Goal: Transaction & Acquisition: Purchase product/service

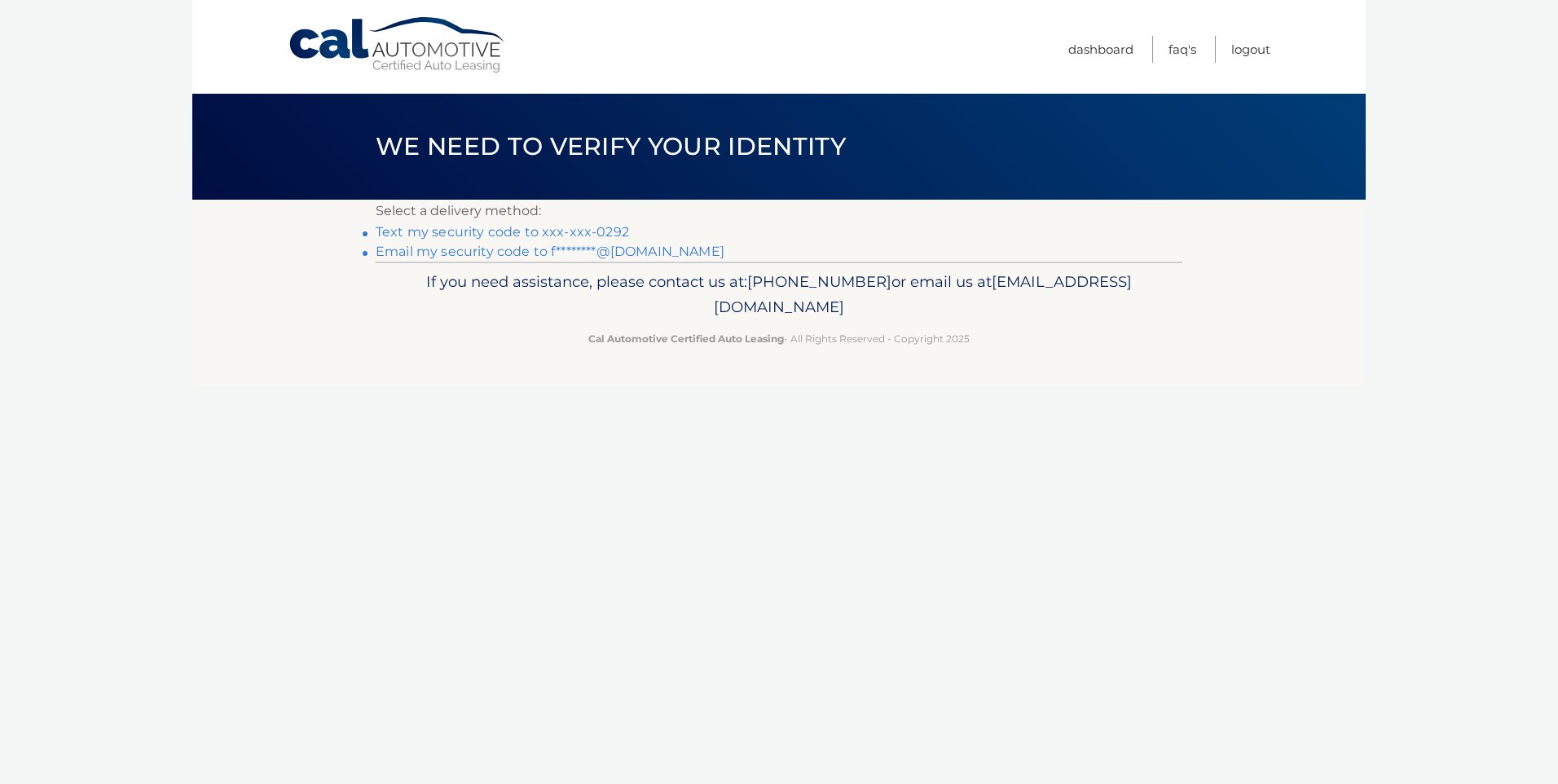
click at [502, 228] on link "Text my security code to xxx-xxx-0292" at bounding box center [502, 231] width 253 height 16
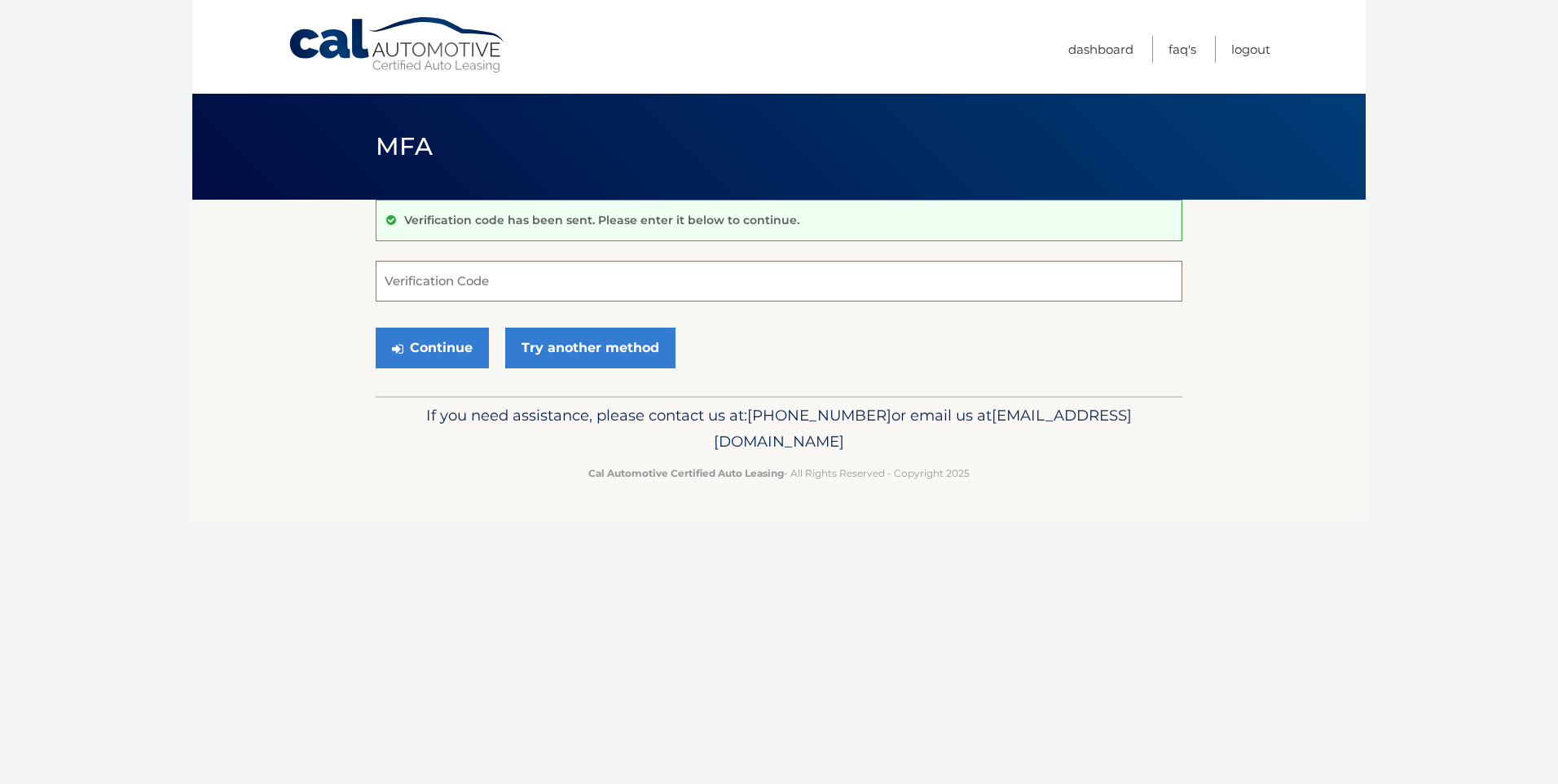
click at [577, 274] on input "Verification Code" at bounding box center [779, 281] width 807 height 41
type input "267680"
click at [428, 347] on button "Continue" at bounding box center [433, 347] width 113 height 41
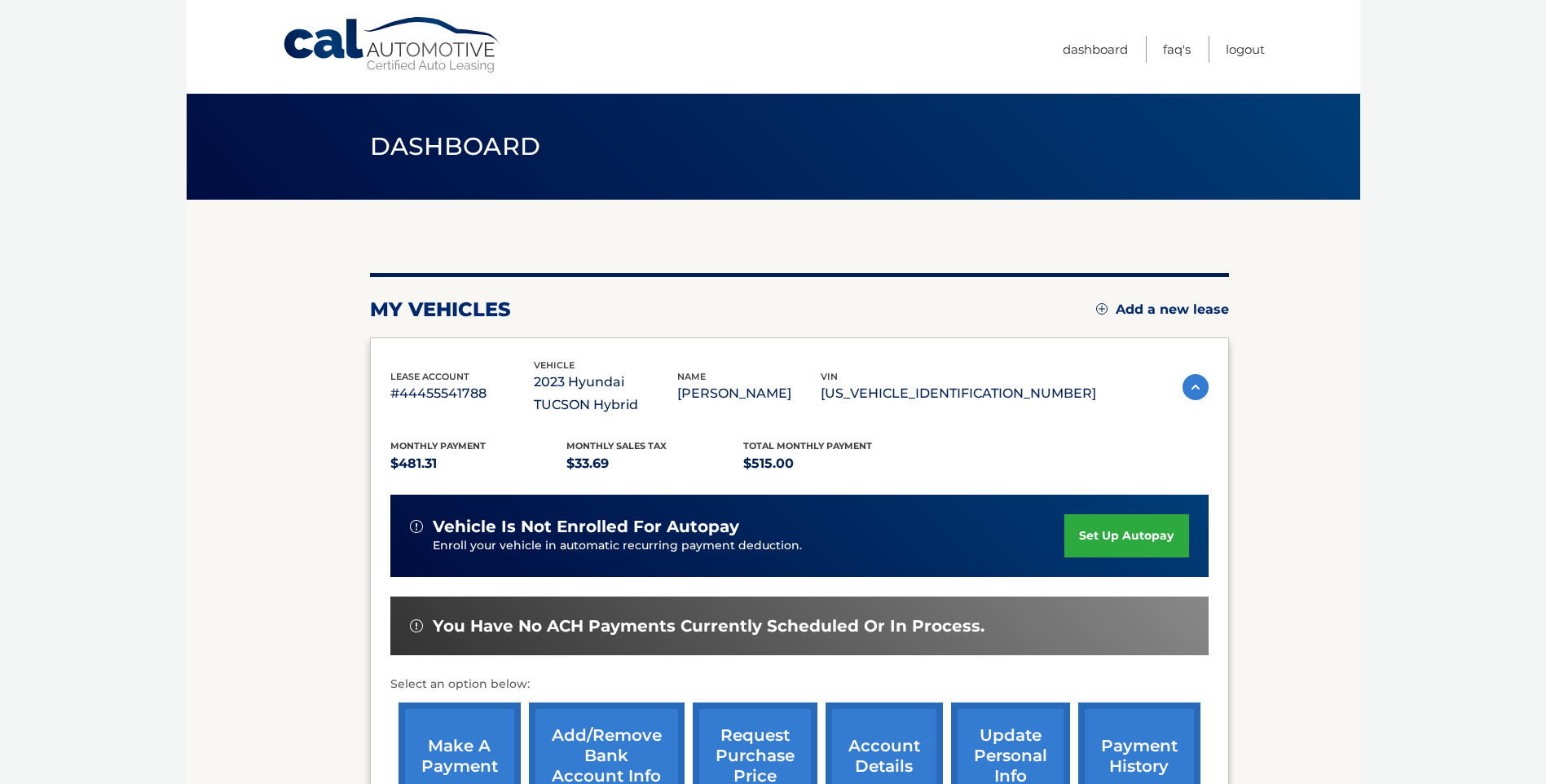
scroll to position [226, 0]
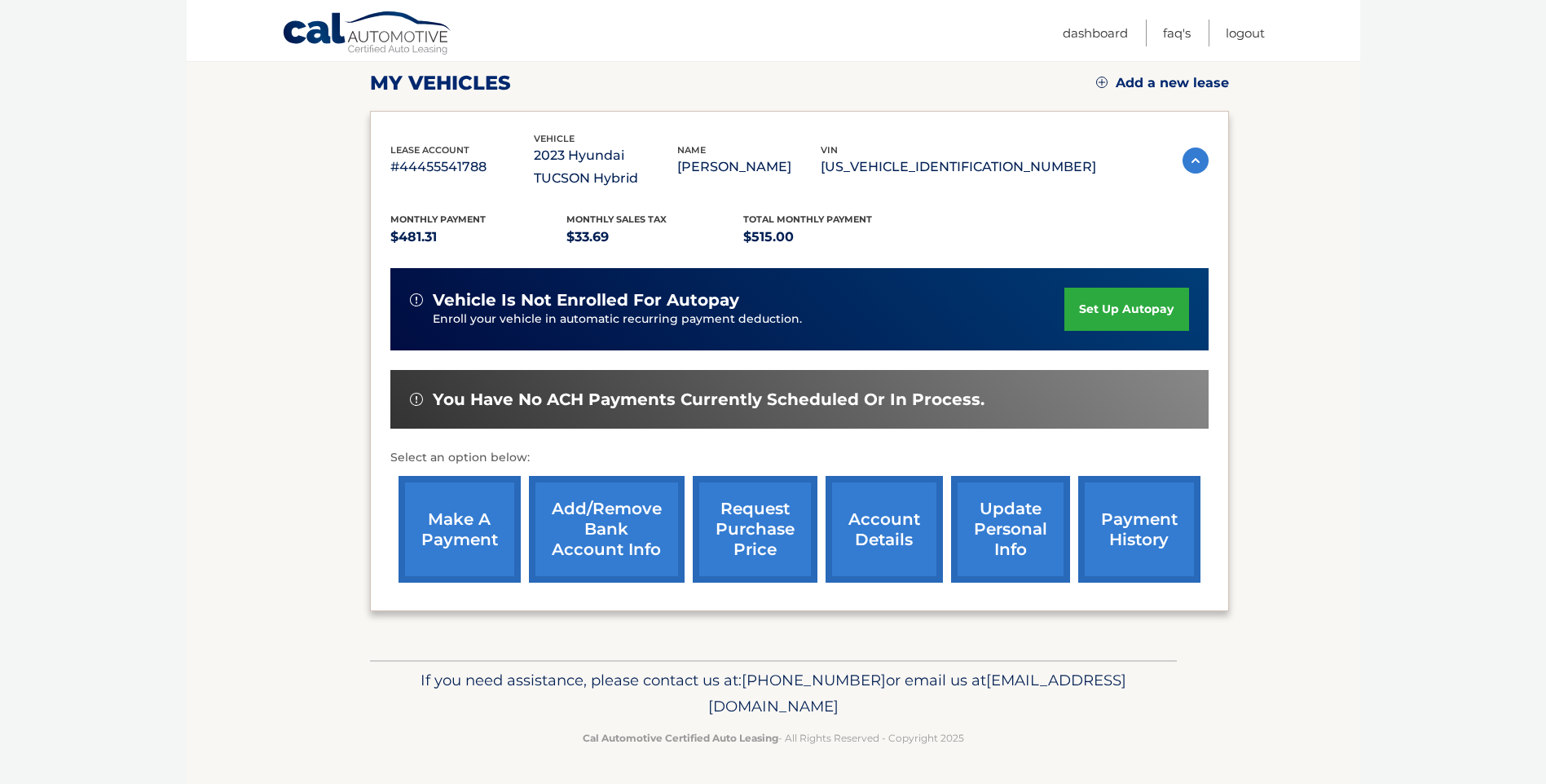
click at [479, 522] on link "make a payment" at bounding box center [460, 529] width 122 height 107
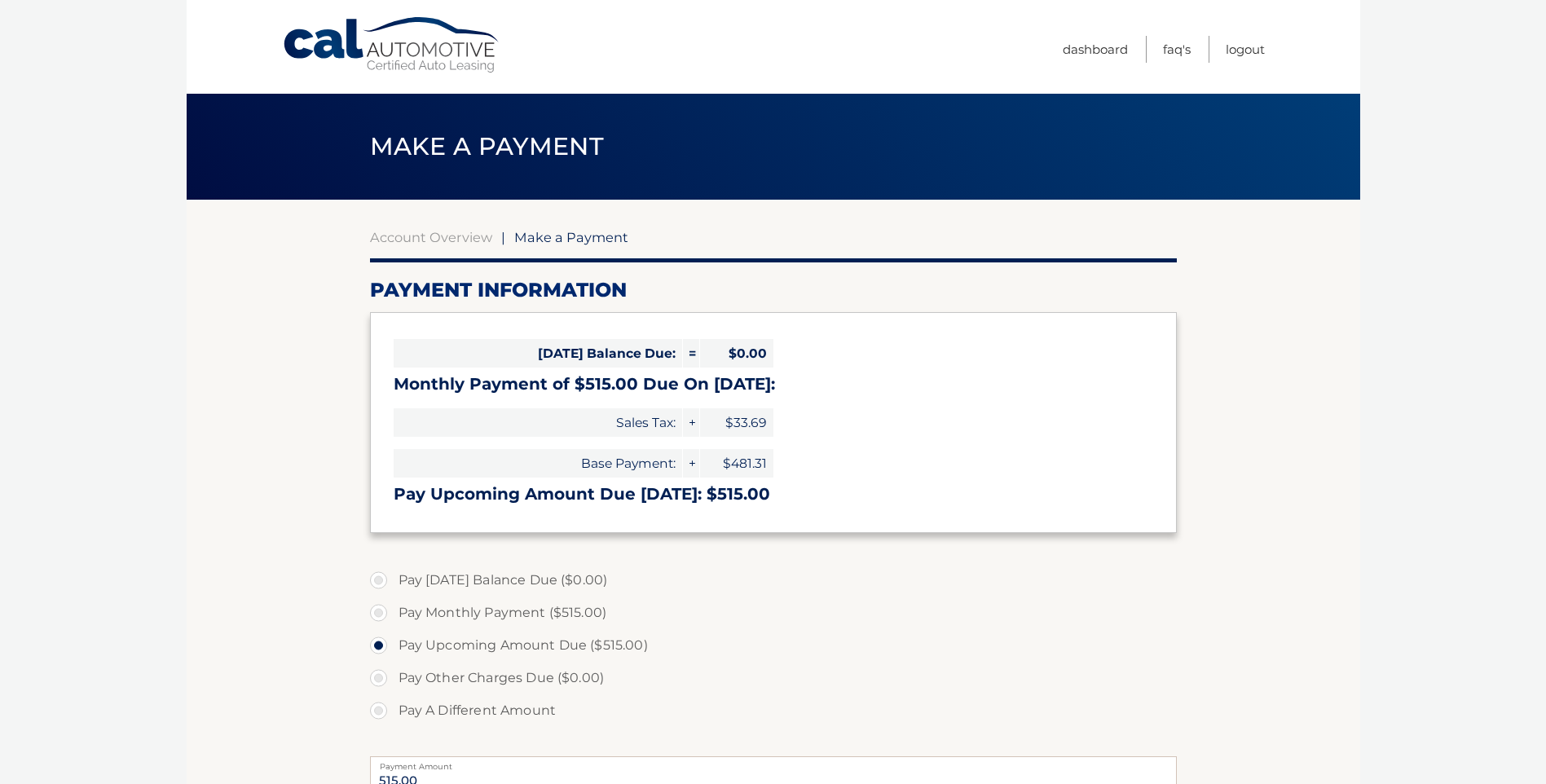
select select "YzA4ODdlNjYtZDA4My00MjQ2LWJhZDEtYTk3MDFiY2FlMTcy"
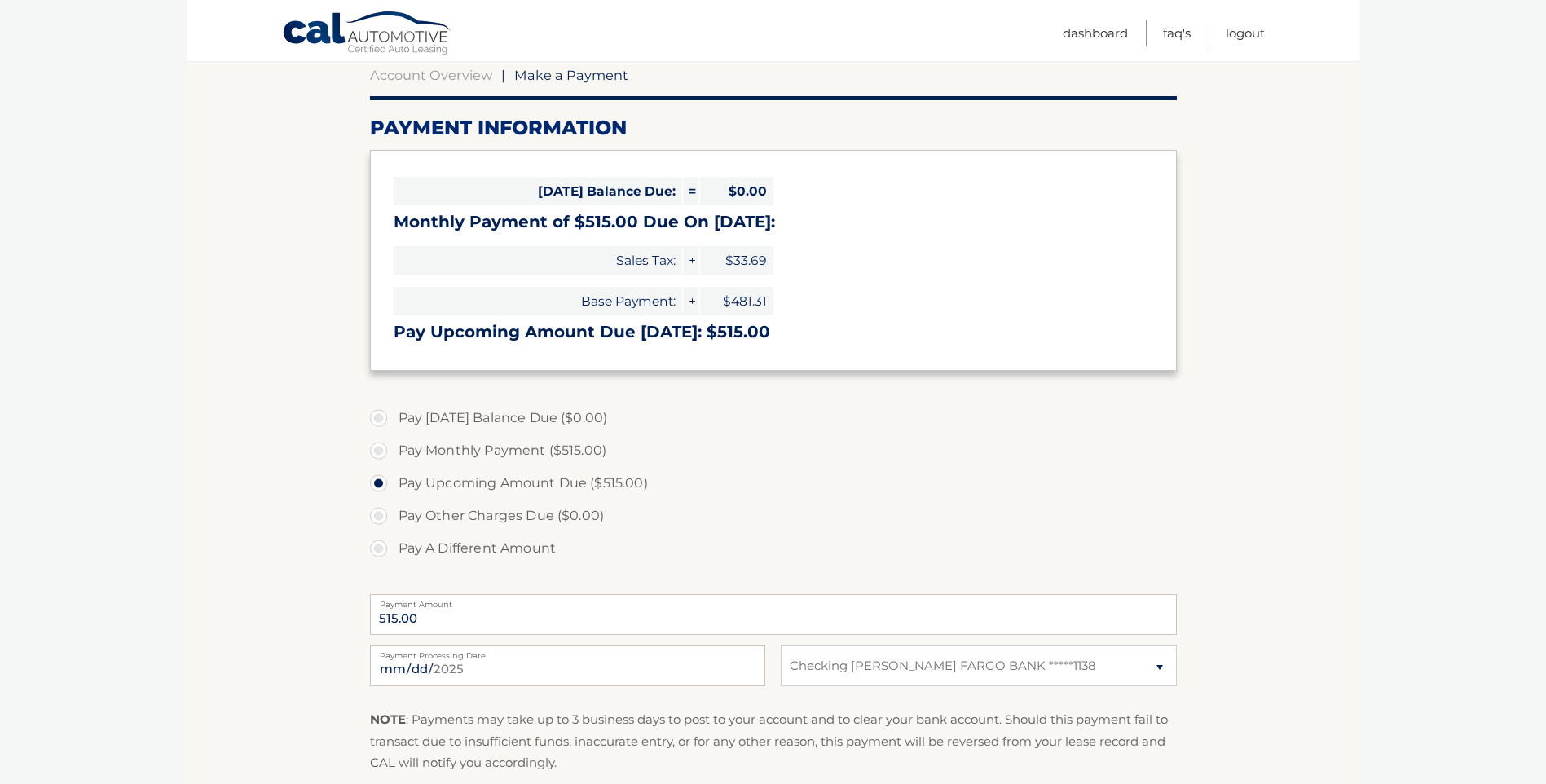
scroll to position [163, 0]
click at [379, 449] on label "Pay Monthly Payment ($515.00)" at bounding box center [773, 449] width 807 height 32
click at [379, 449] on input "Pay Monthly Payment ($515.00)" at bounding box center [385, 446] width 17 height 26
radio input "true"
click at [526, 666] on input "2025-08-18" at bounding box center [568, 664] width 395 height 41
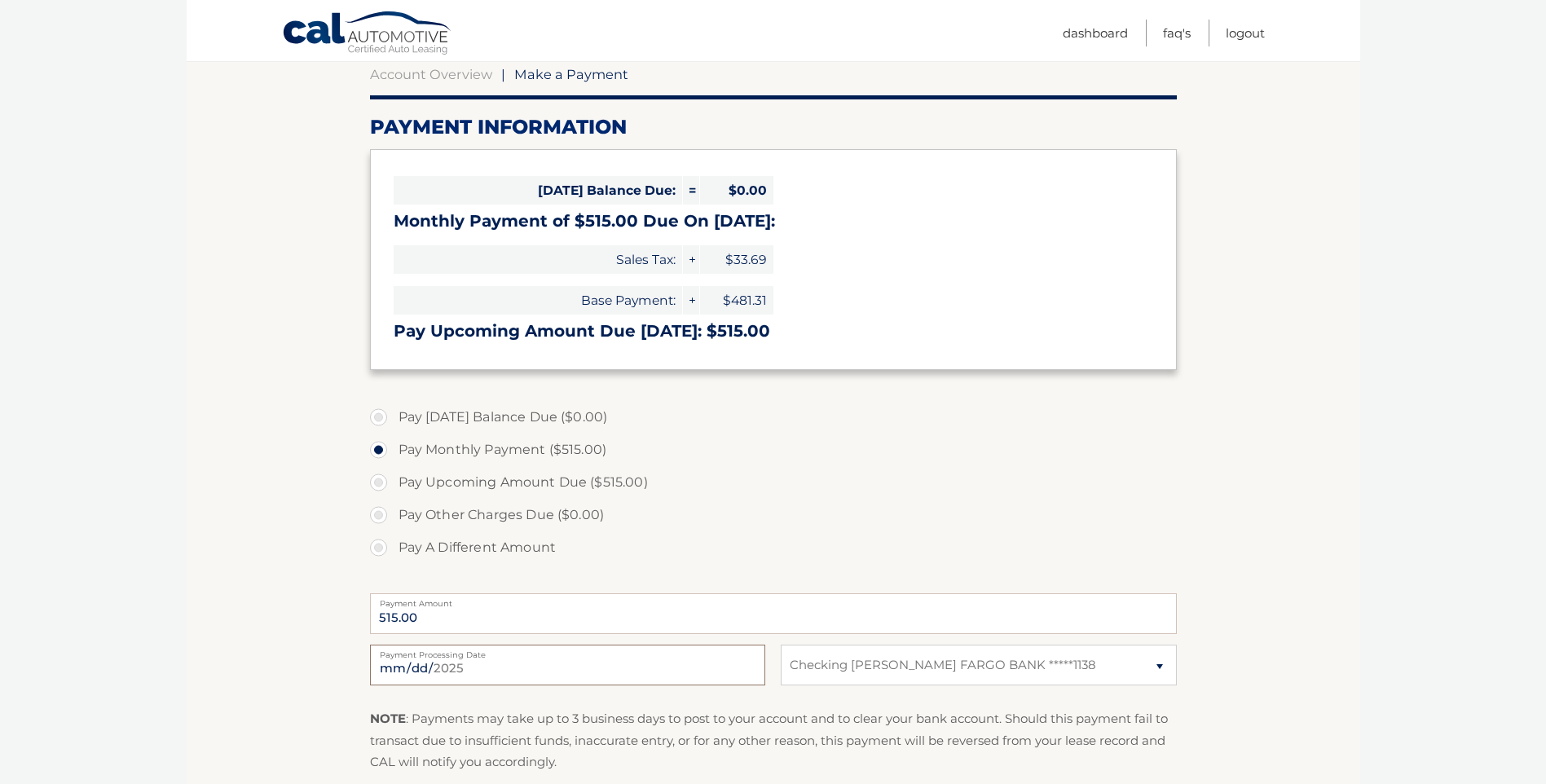
type input "2025-08-25"
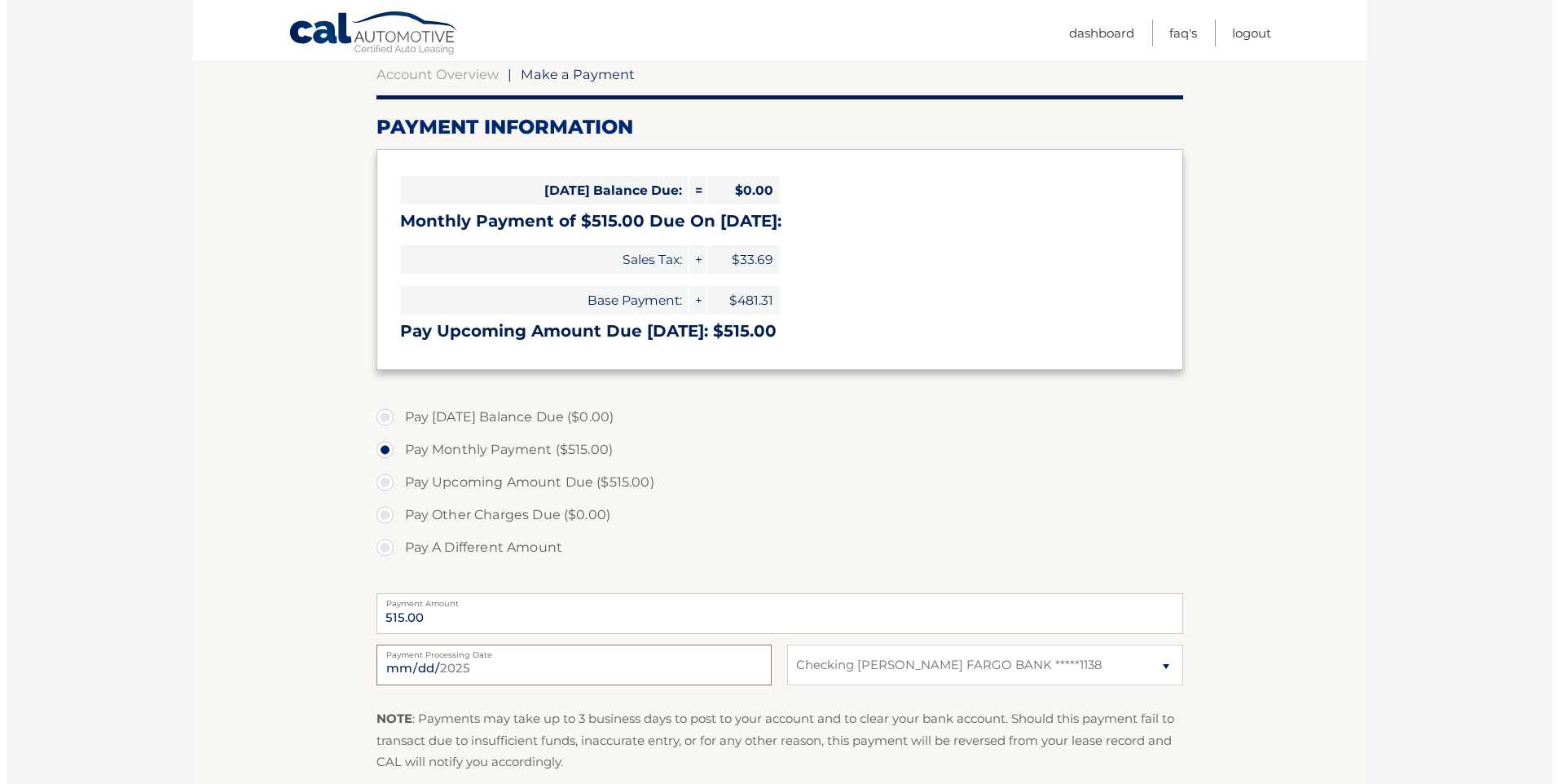
scroll to position [325, 0]
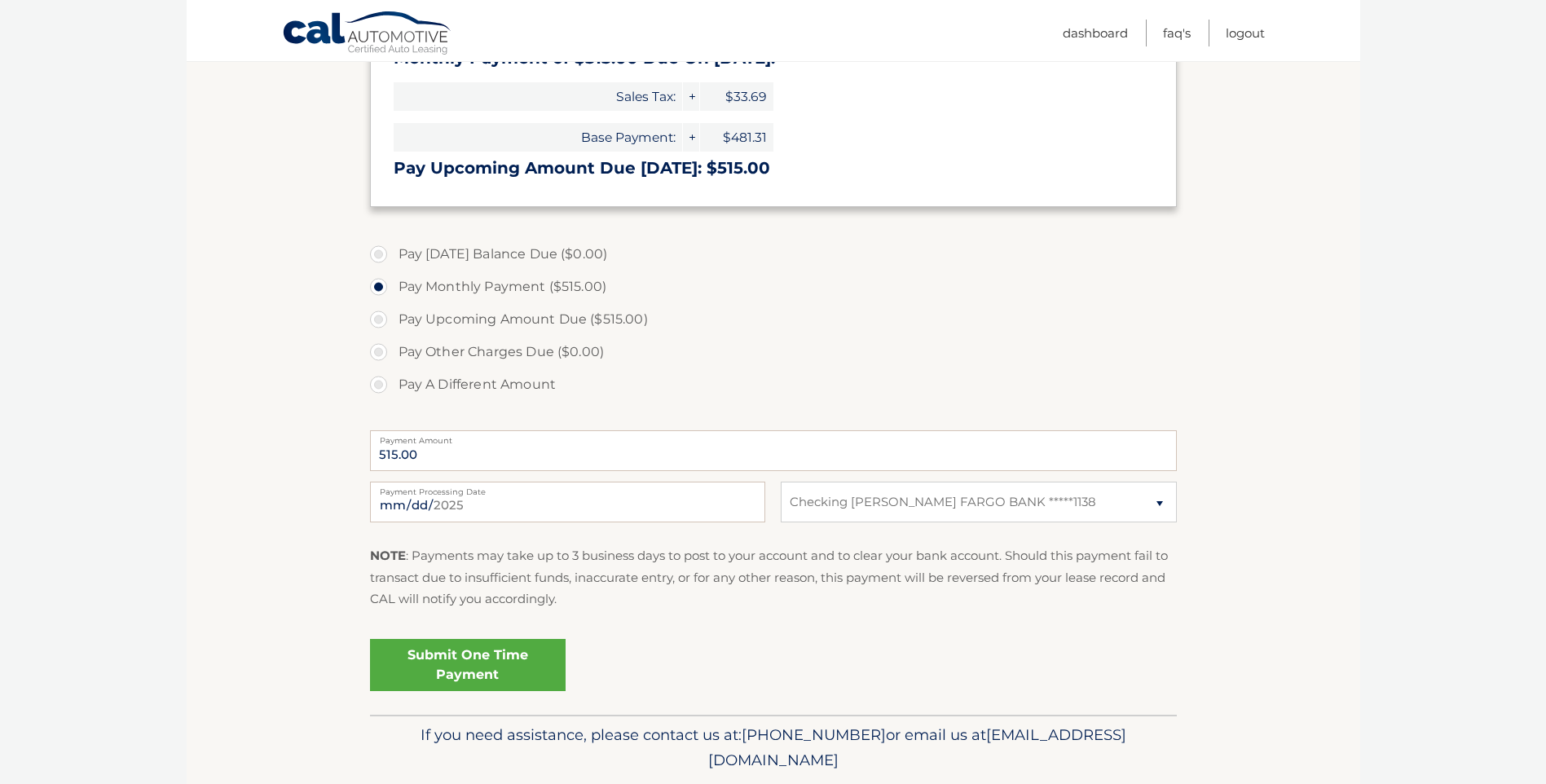
click at [486, 653] on link "Submit One Time Payment" at bounding box center [467, 665] width 196 height 52
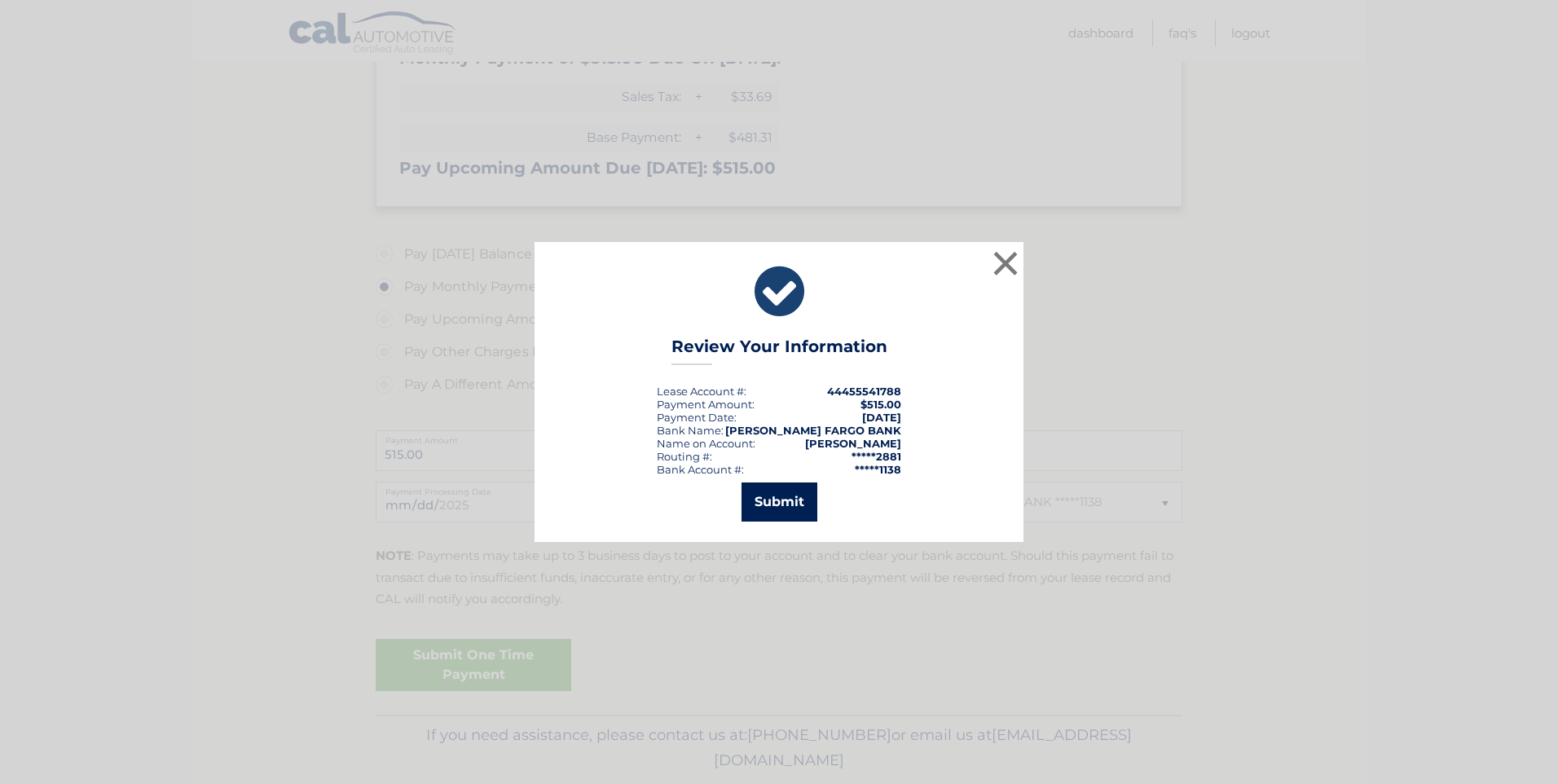
click at [796, 504] on button "Submit" at bounding box center [779, 501] width 76 height 39
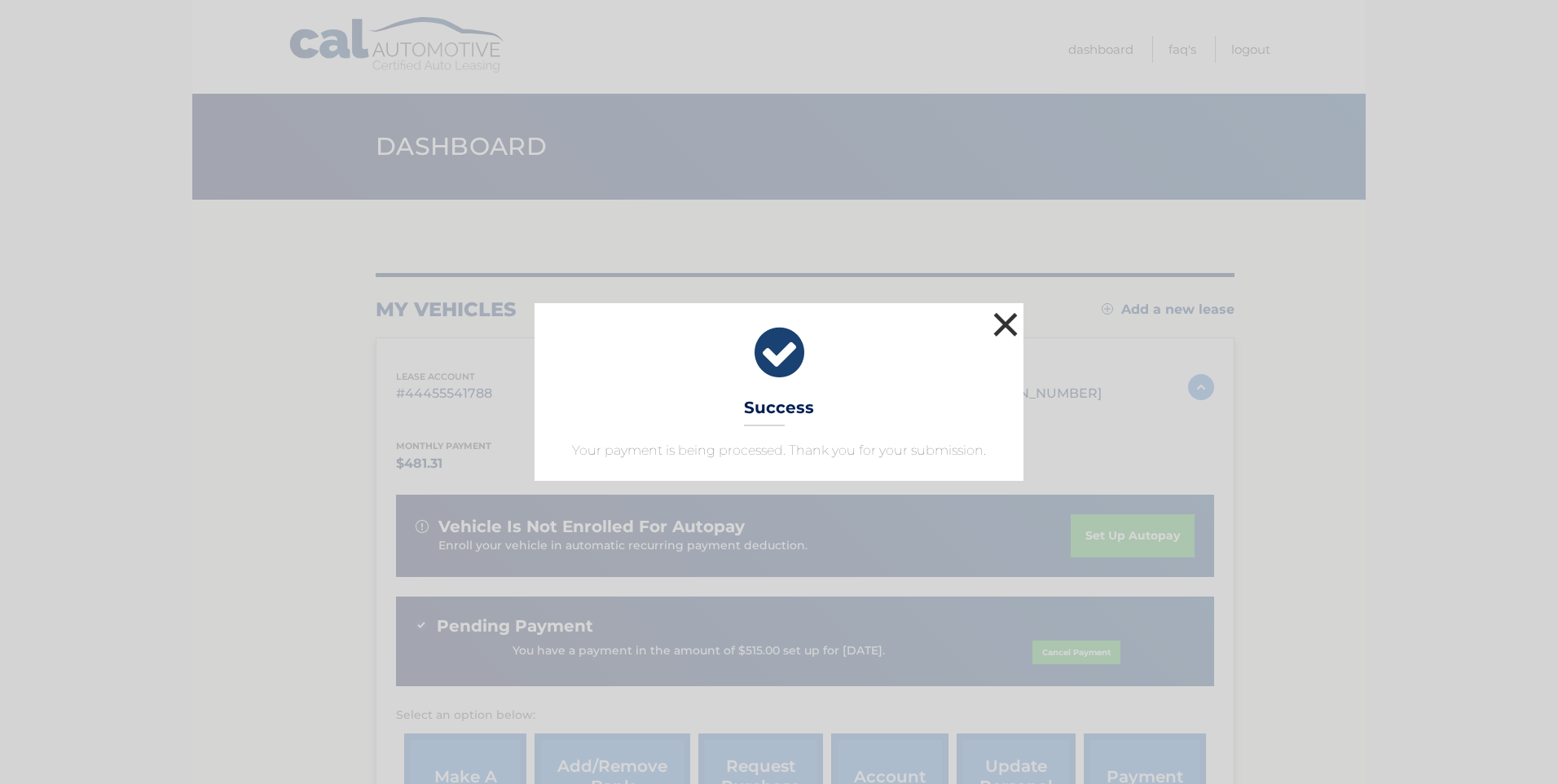
click at [1011, 317] on button "×" at bounding box center [1004, 324] width 32 height 32
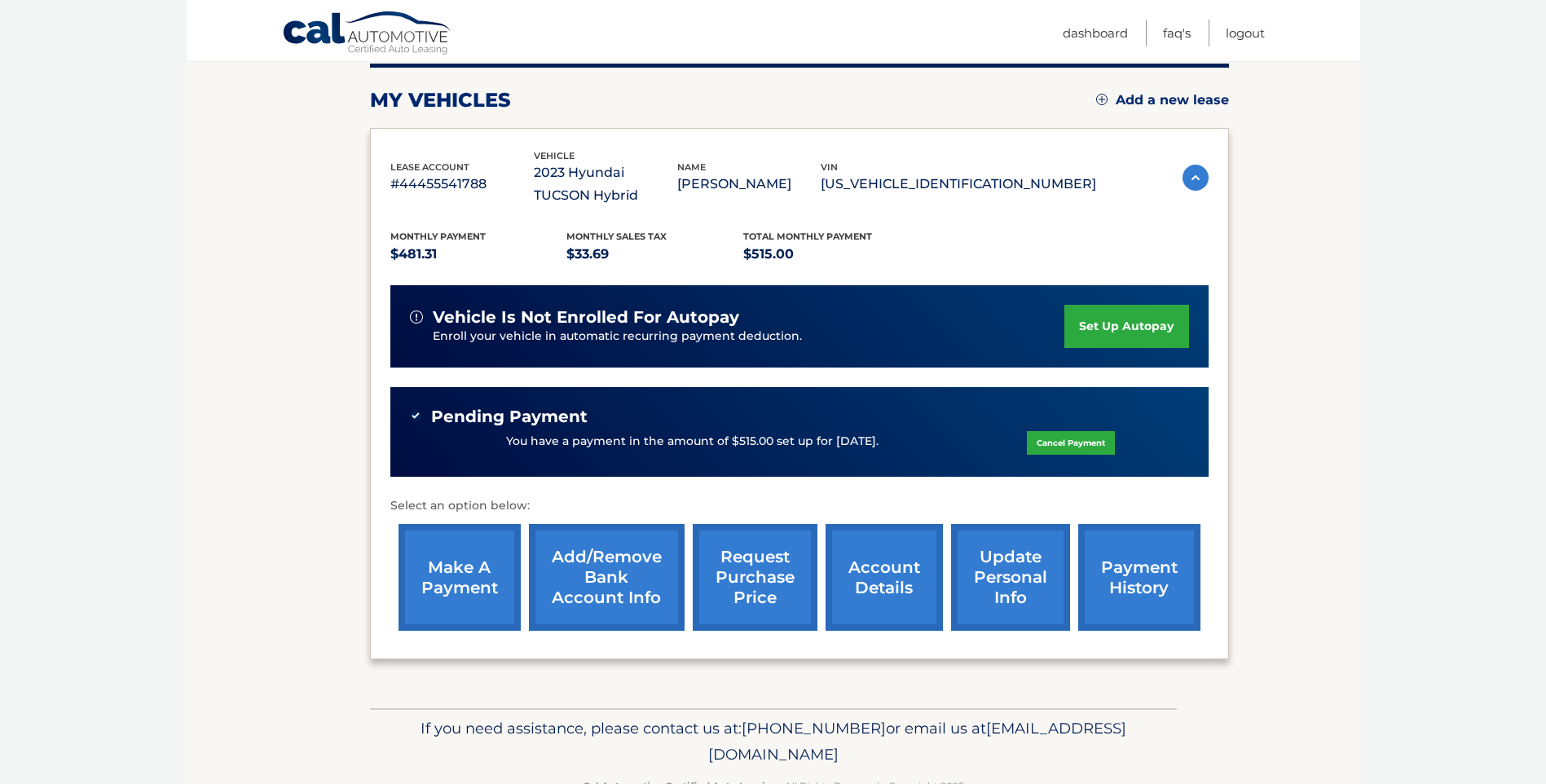
scroll to position [258, 0]
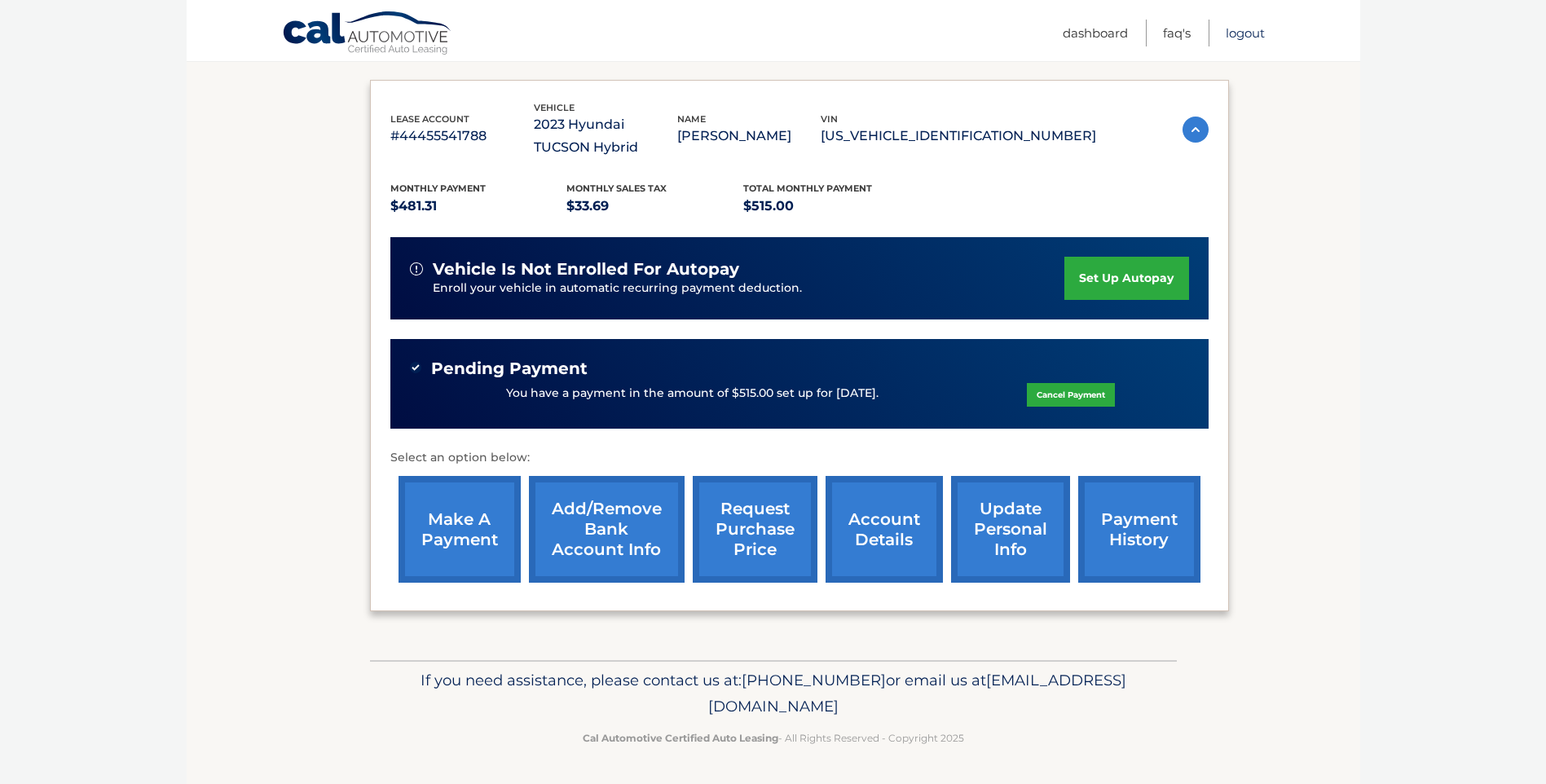
click at [1233, 29] on link "Logout" at bounding box center [1245, 32] width 39 height 27
